Goal: Transaction & Acquisition: Purchase product/service

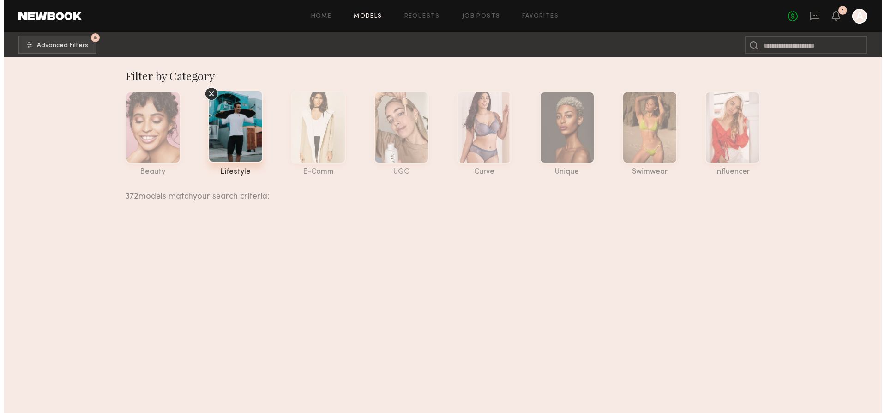
scroll to position [21635, 0]
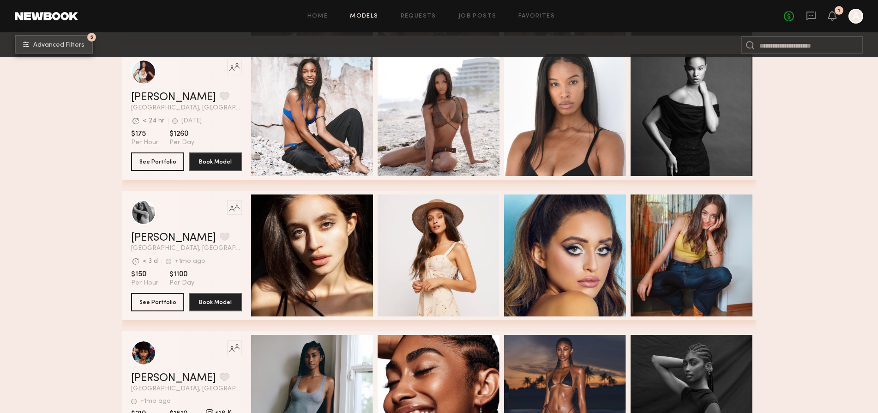
click at [56, 42] on span "Advanced Filters" at bounding box center [58, 45] width 51 height 6
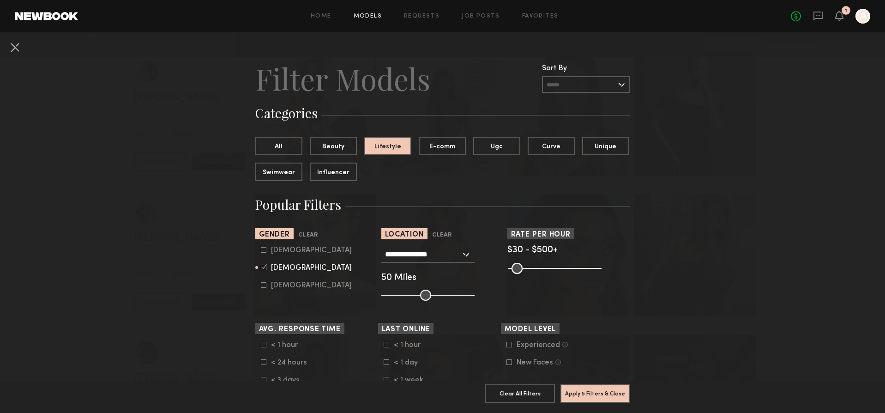
scroll to position [7, 0]
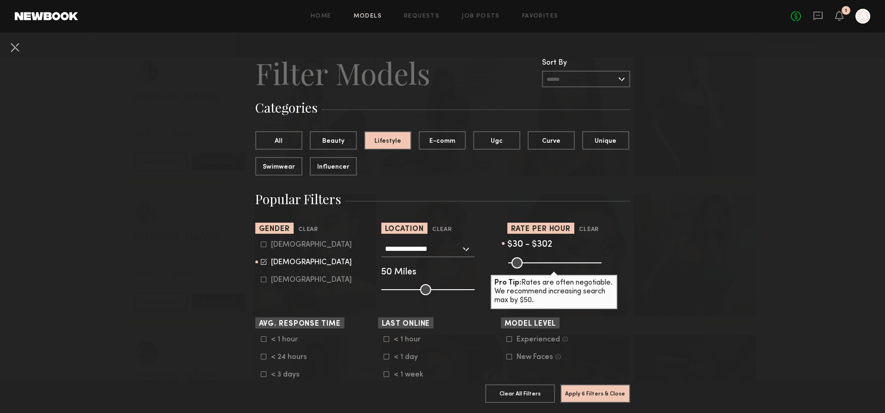
drag, startPoint x: 593, startPoint y: 262, endPoint x: 558, endPoint y: 263, distance: 35.1
type input "***"
click at [558, 263] on input "range" at bounding box center [554, 262] width 93 height 11
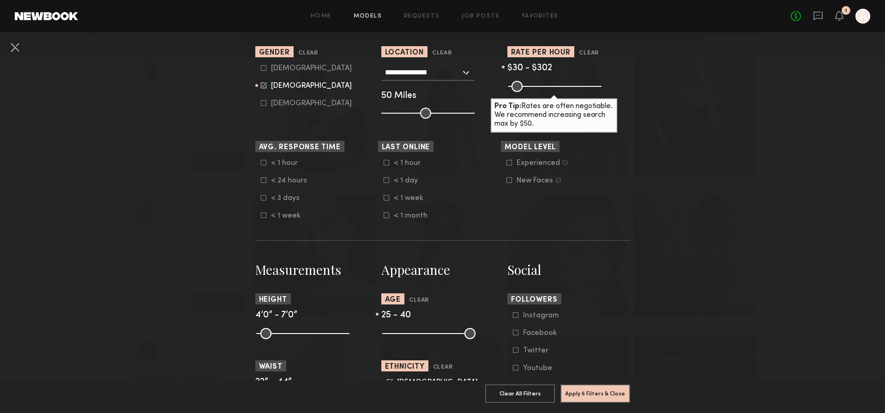
scroll to position [319, 0]
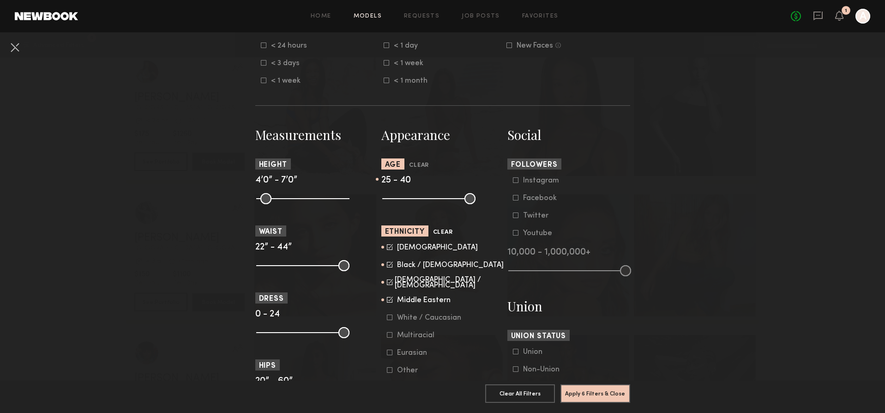
click at [438, 232] on button "Clear" at bounding box center [443, 232] width 20 height 11
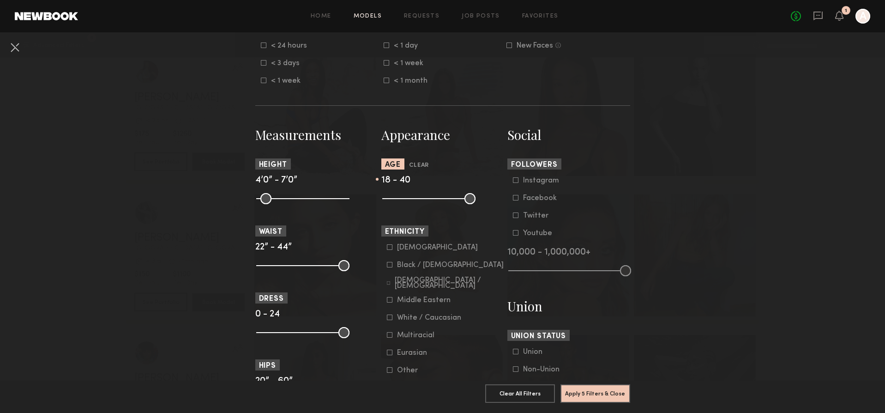
drag, startPoint x: 400, startPoint y: 197, endPoint x: 354, endPoint y: 195, distance: 46.7
type input "**"
click at [354, 195] on section "Measurements Height 4’0” - 7’0” Waist 22” - 44” Dress 0 - 24 Hips 20” - 60” Sho…" at bounding box center [442, 395] width 375 height 538
drag, startPoint x: 440, startPoint y: 198, endPoint x: 404, endPoint y: 198, distance: 36.0
type input "**"
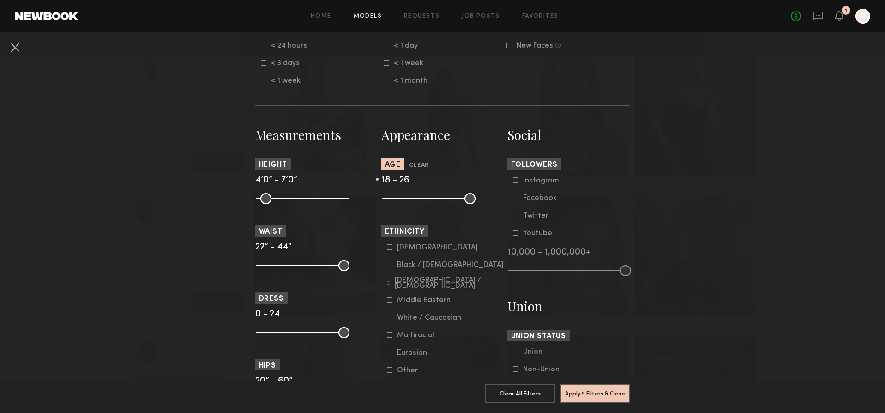
click at [404, 198] on input "range" at bounding box center [428, 198] width 93 height 11
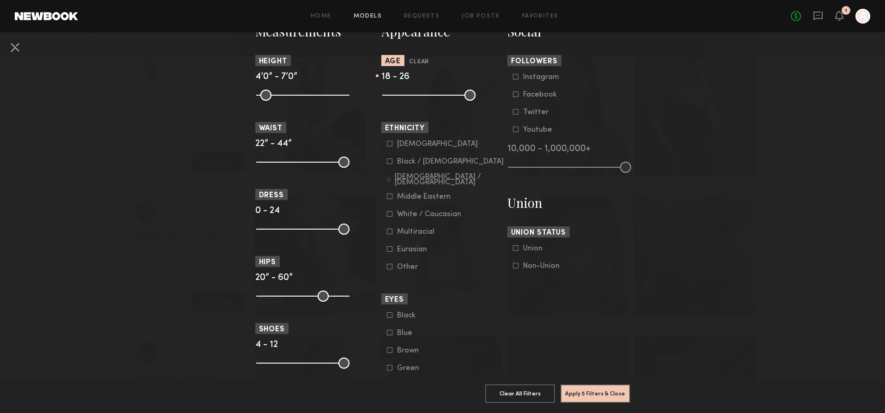
scroll to position [493, 0]
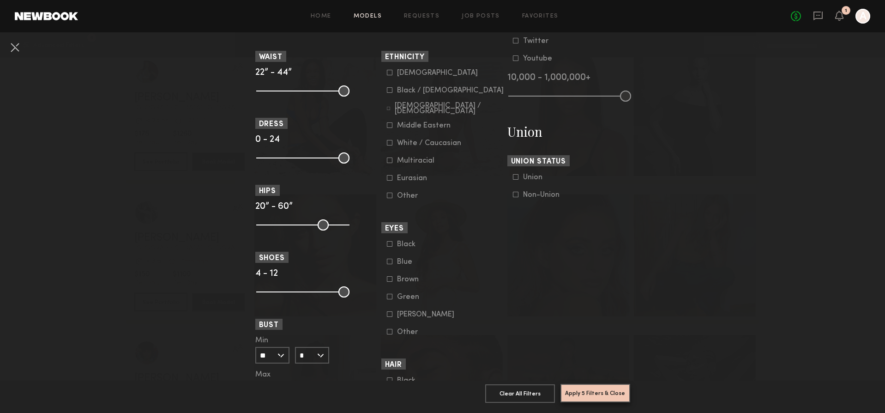
click at [612, 384] on button "Apply 5 Filters & Close" at bounding box center [595, 393] width 70 height 18
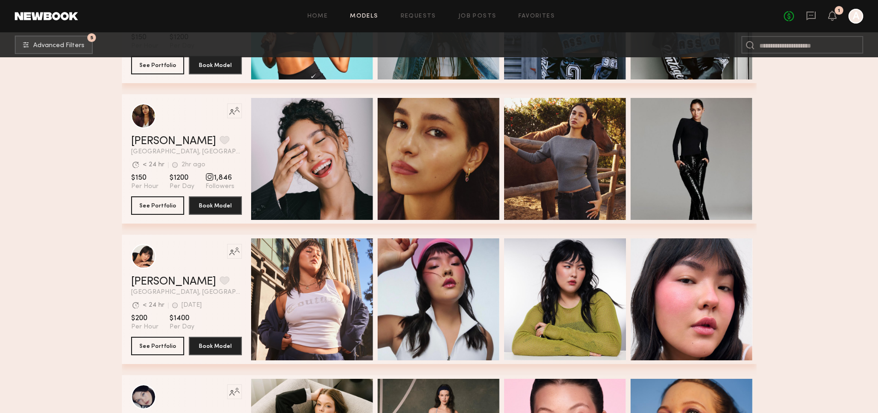
scroll to position [681, 0]
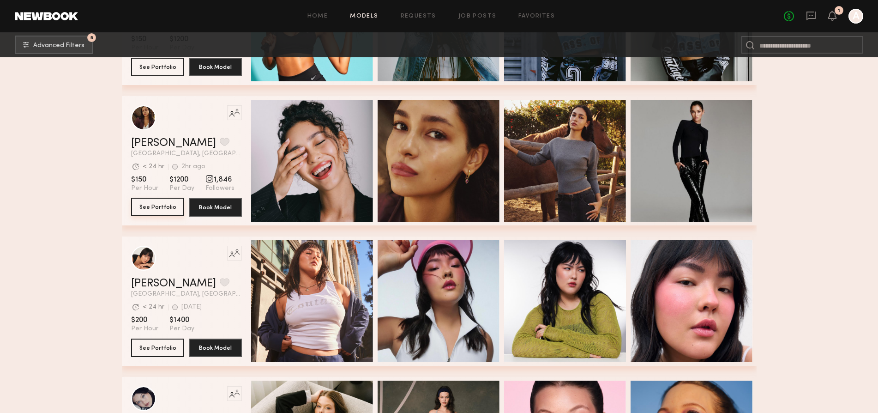
click at [145, 203] on button "See Portfolio" at bounding box center [157, 207] width 53 height 18
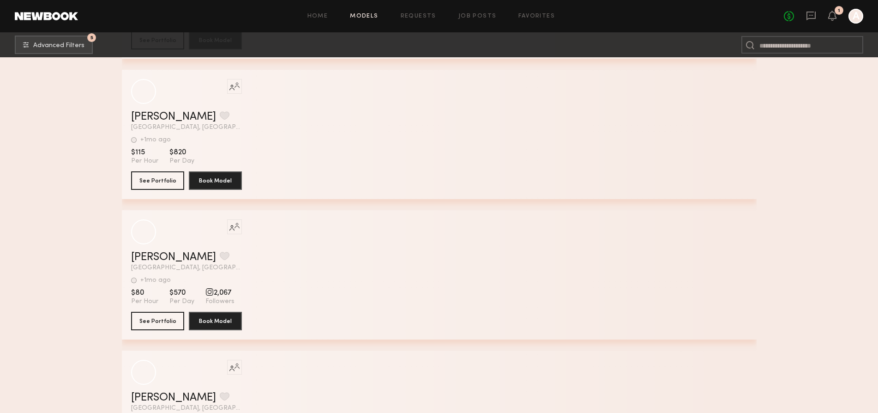
scroll to position [20184, 0]
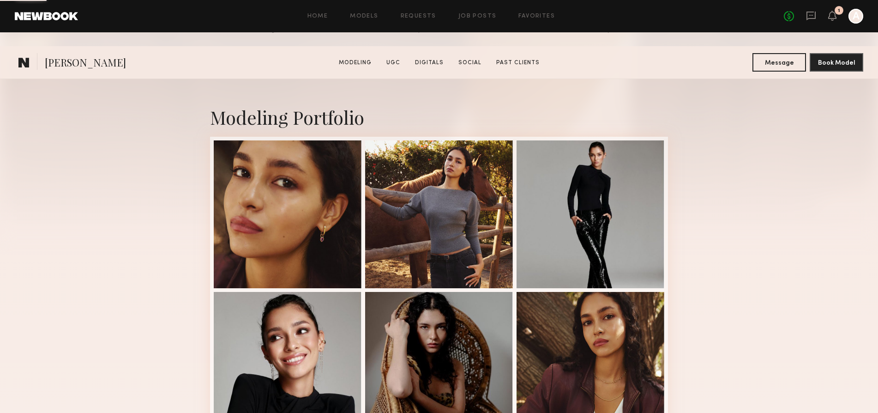
scroll to position [200, 0]
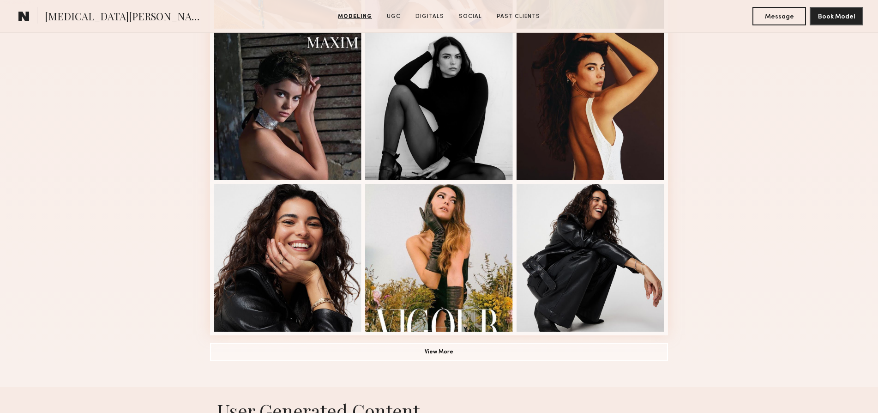
scroll to position [619, 0]
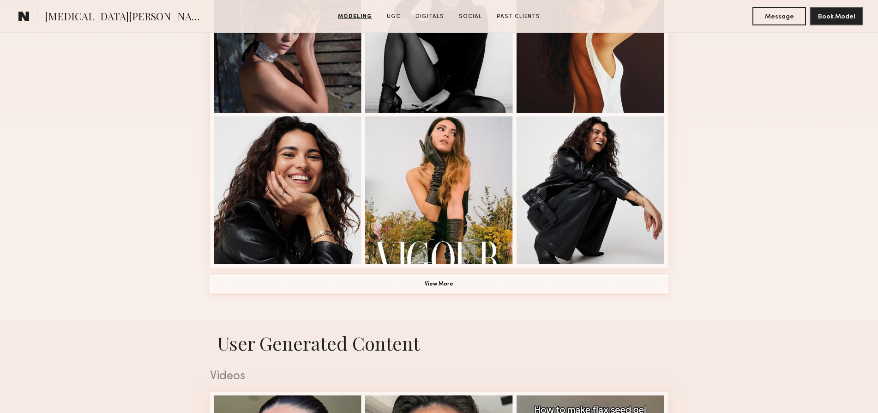
click at [462, 276] on button "View More" at bounding box center [439, 284] width 458 height 18
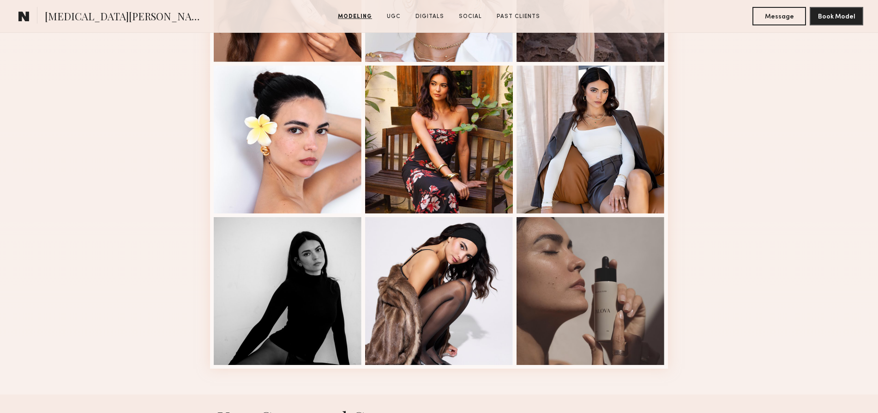
scroll to position [1161, 0]
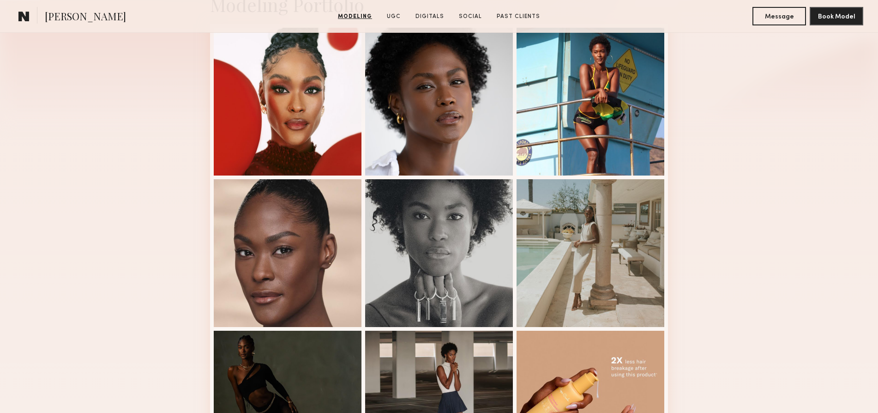
scroll to position [295, 0]
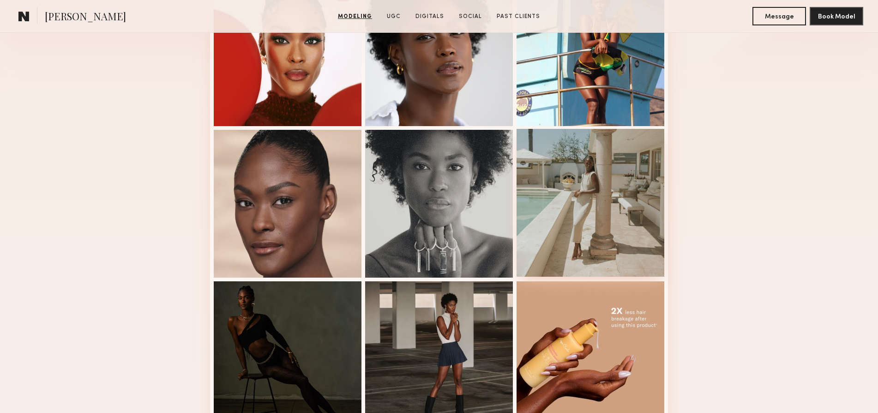
click at [597, 261] on div at bounding box center [591, 203] width 148 height 148
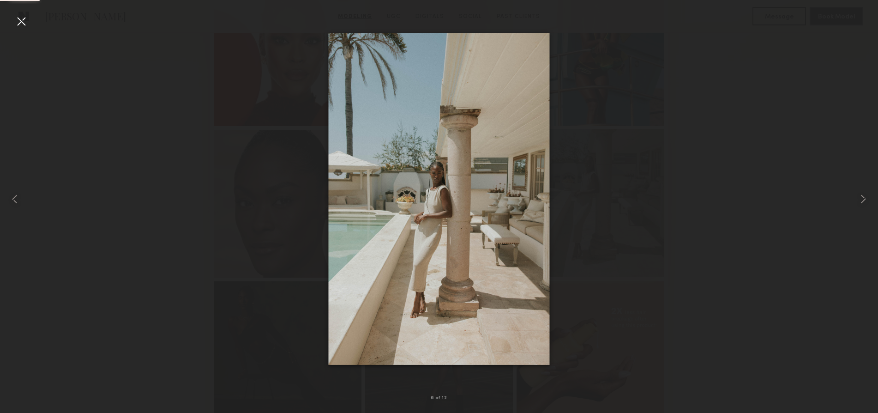
click at [597, 261] on div at bounding box center [439, 199] width 878 height 368
click at [24, 21] on div at bounding box center [21, 21] width 15 height 15
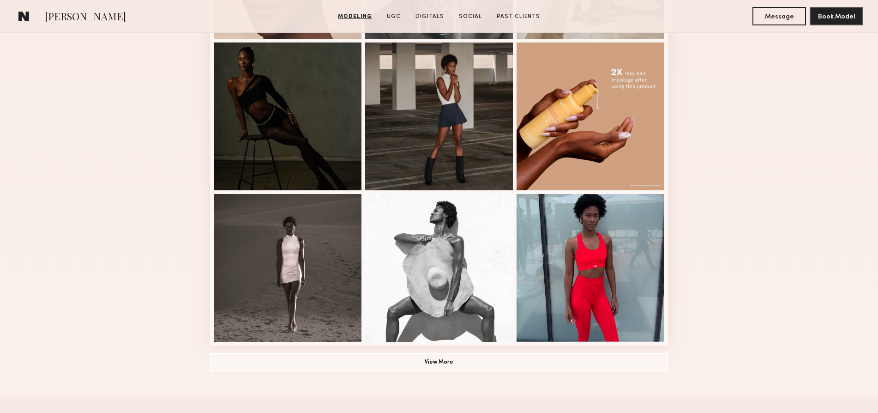
scroll to position [535, 0]
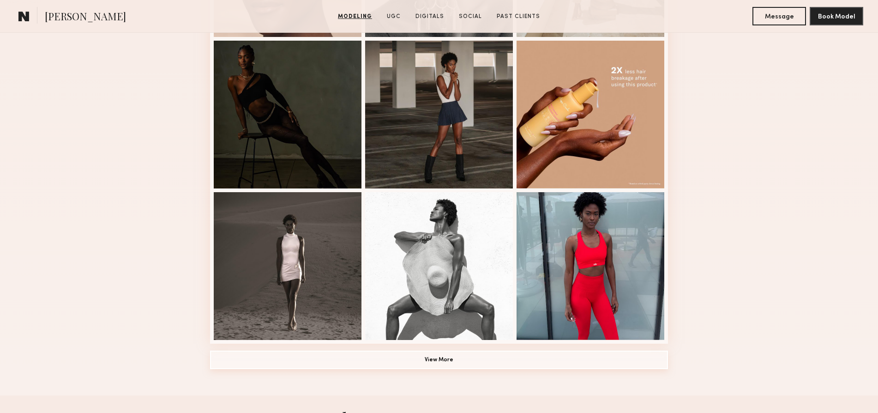
click at [428, 355] on button "View More" at bounding box center [439, 359] width 458 height 18
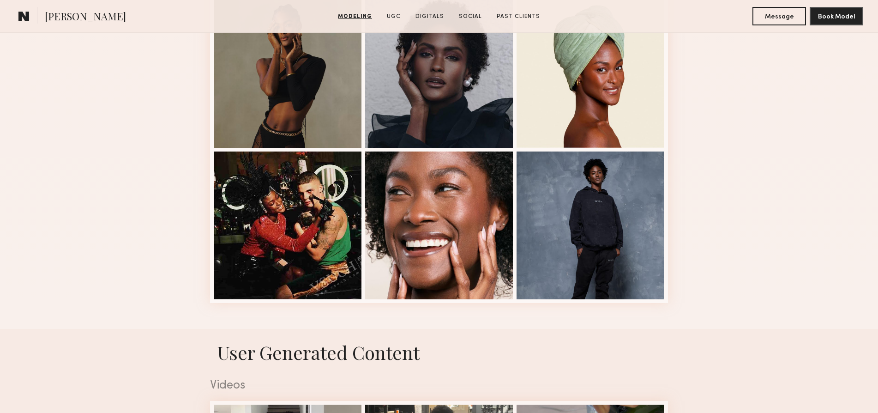
scroll to position [435, 0]
